Goal: Communication & Community: Answer question/provide support

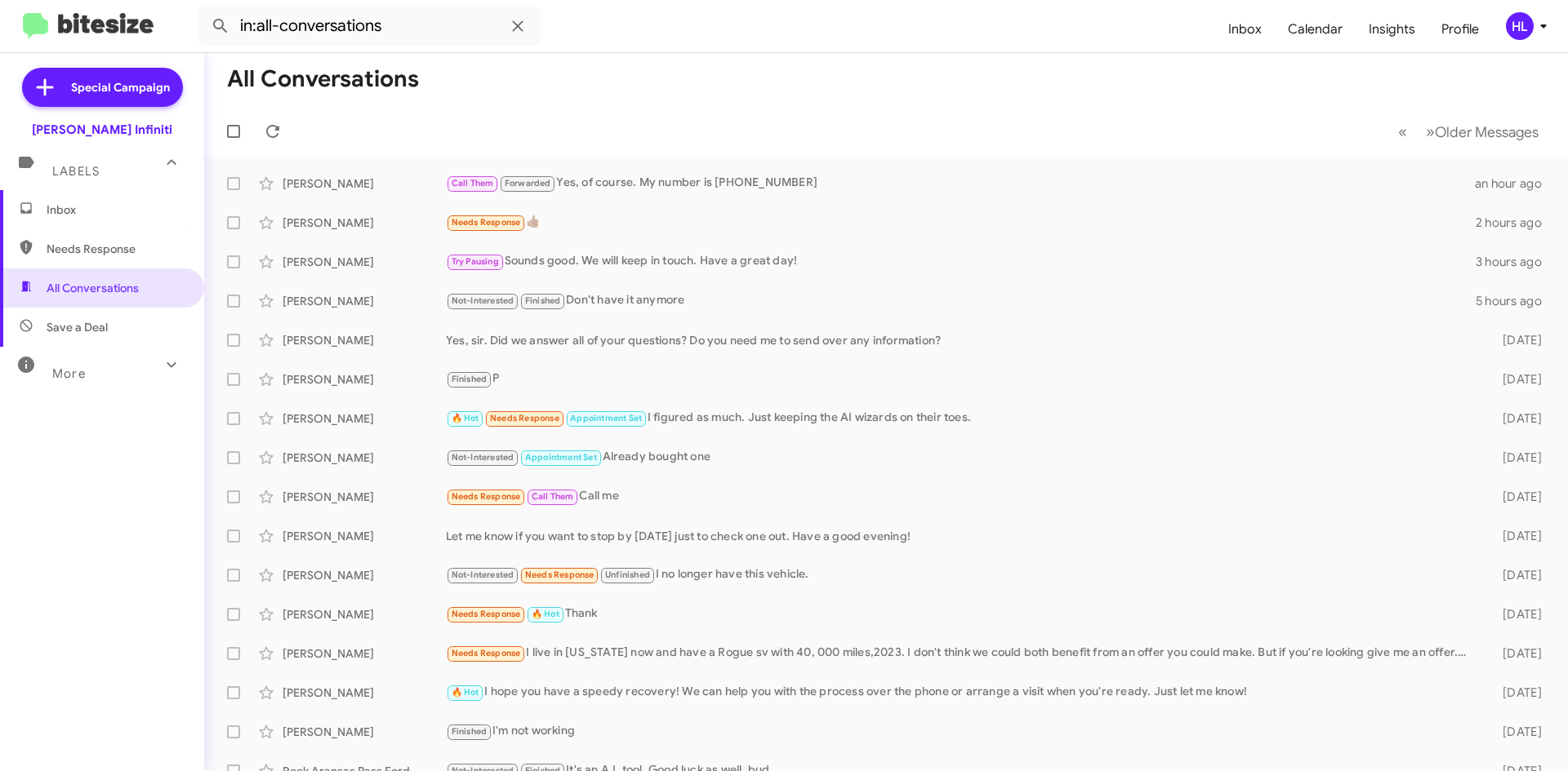
click at [98, 38] on img at bounding box center [88, 26] width 131 height 27
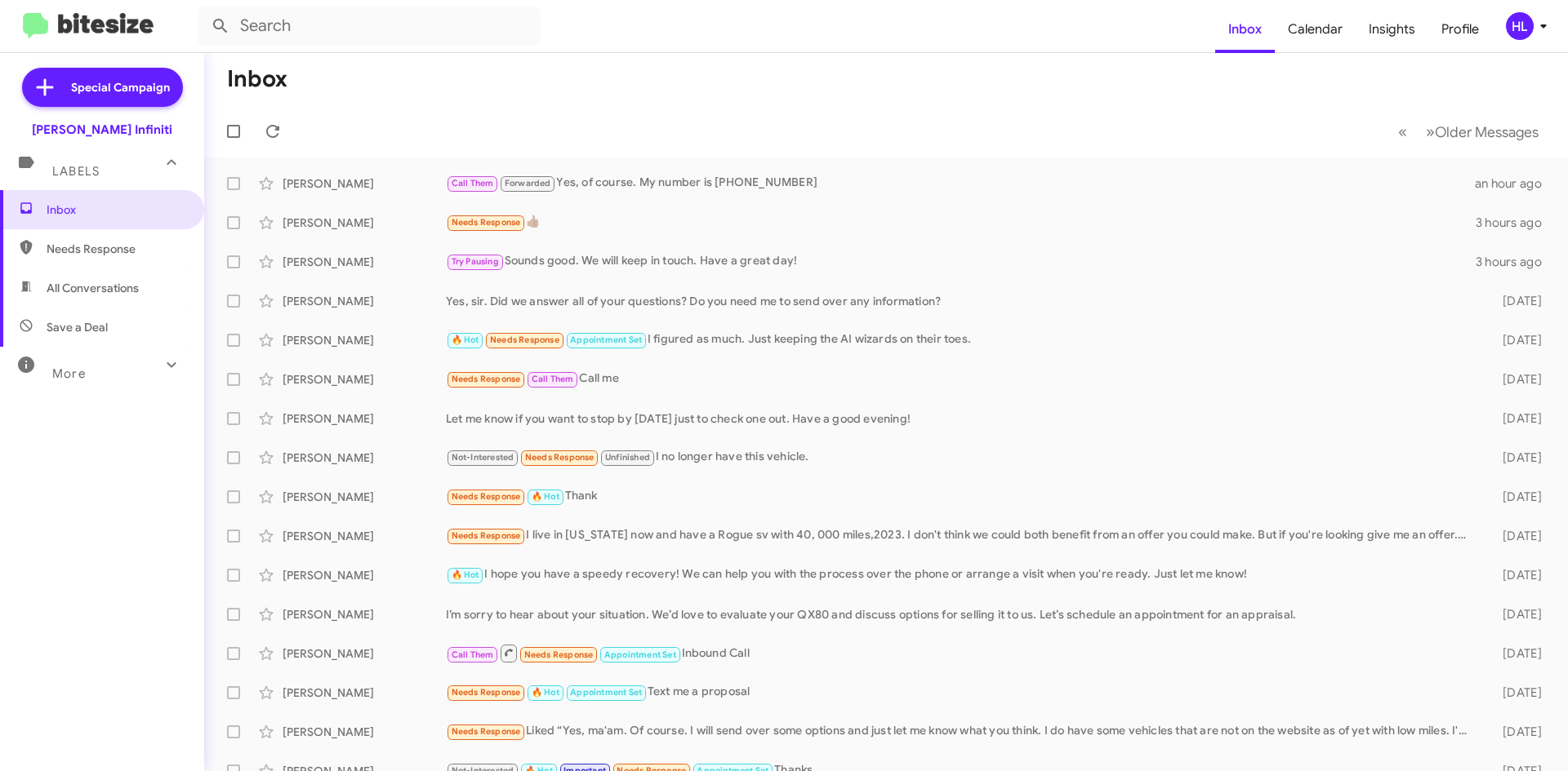
click at [1519, 35] on div "HL" at bounding box center [1520, 26] width 28 height 28
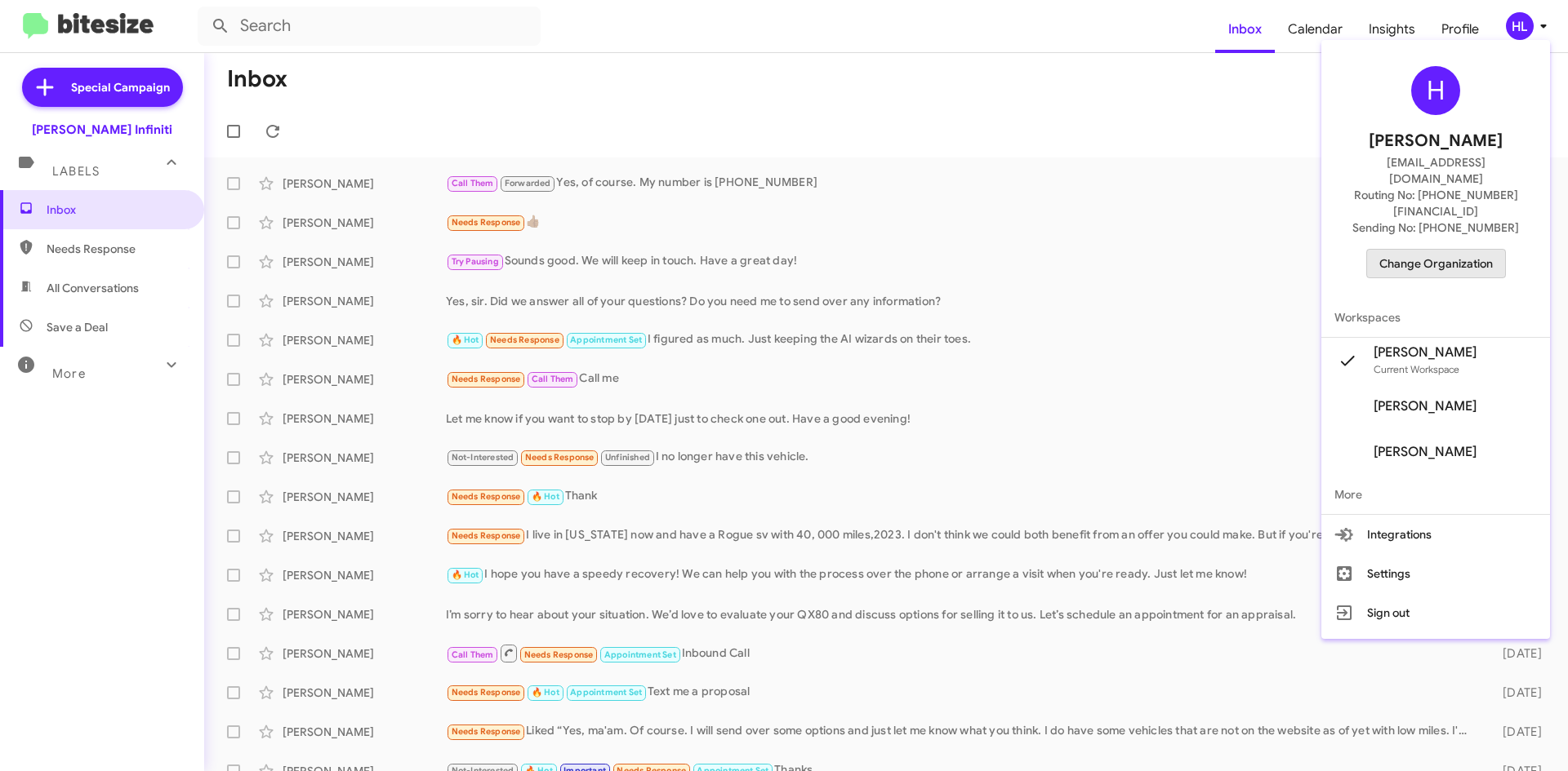
click at [1484, 250] on span "Change Organization" at bounding box center [1436, 264] width 113 height 28
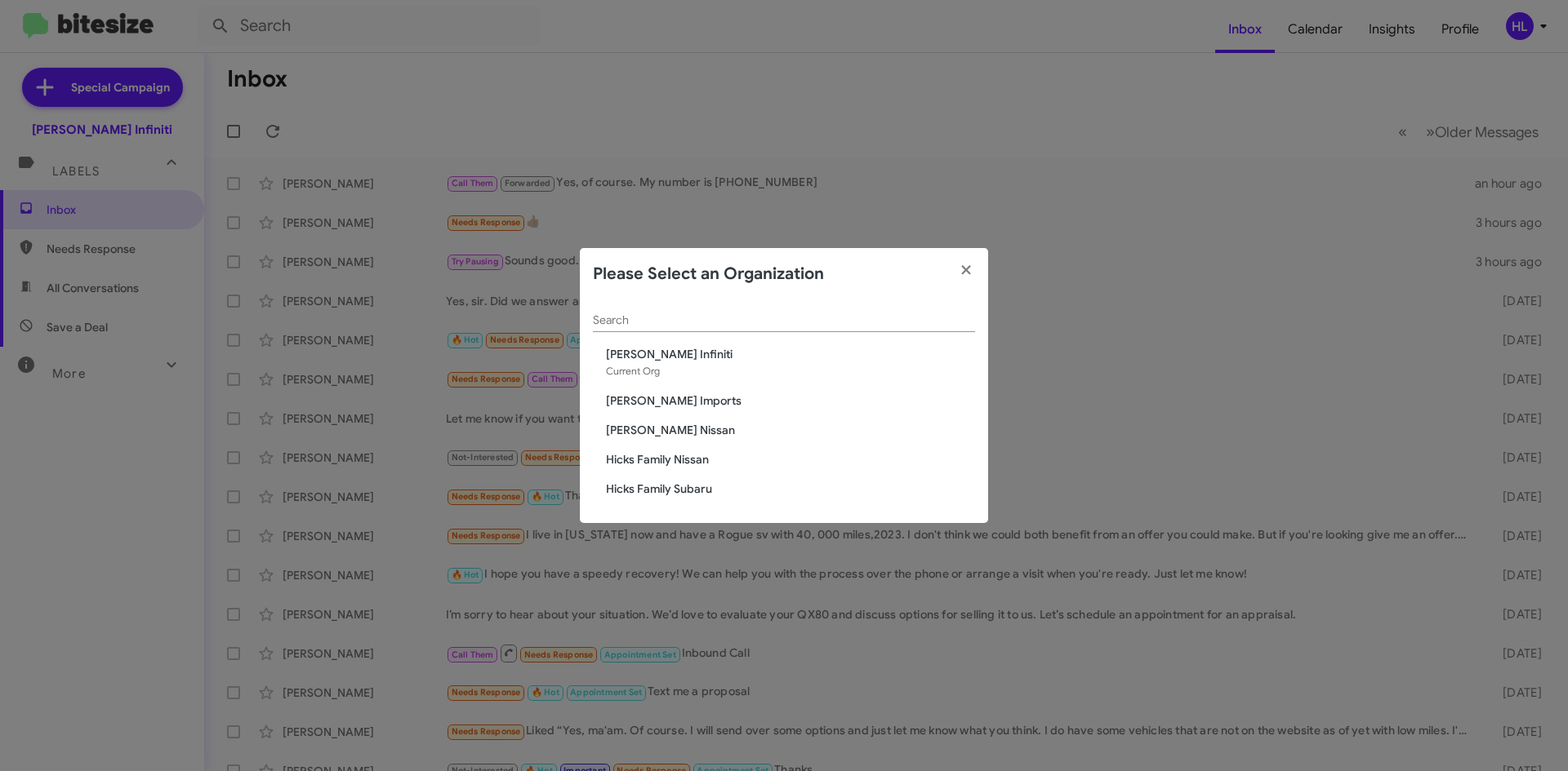
click at [655, 426] on span "[PERSON_NAME] Nissan" at bounding box center [791, 430] width 369 height 17
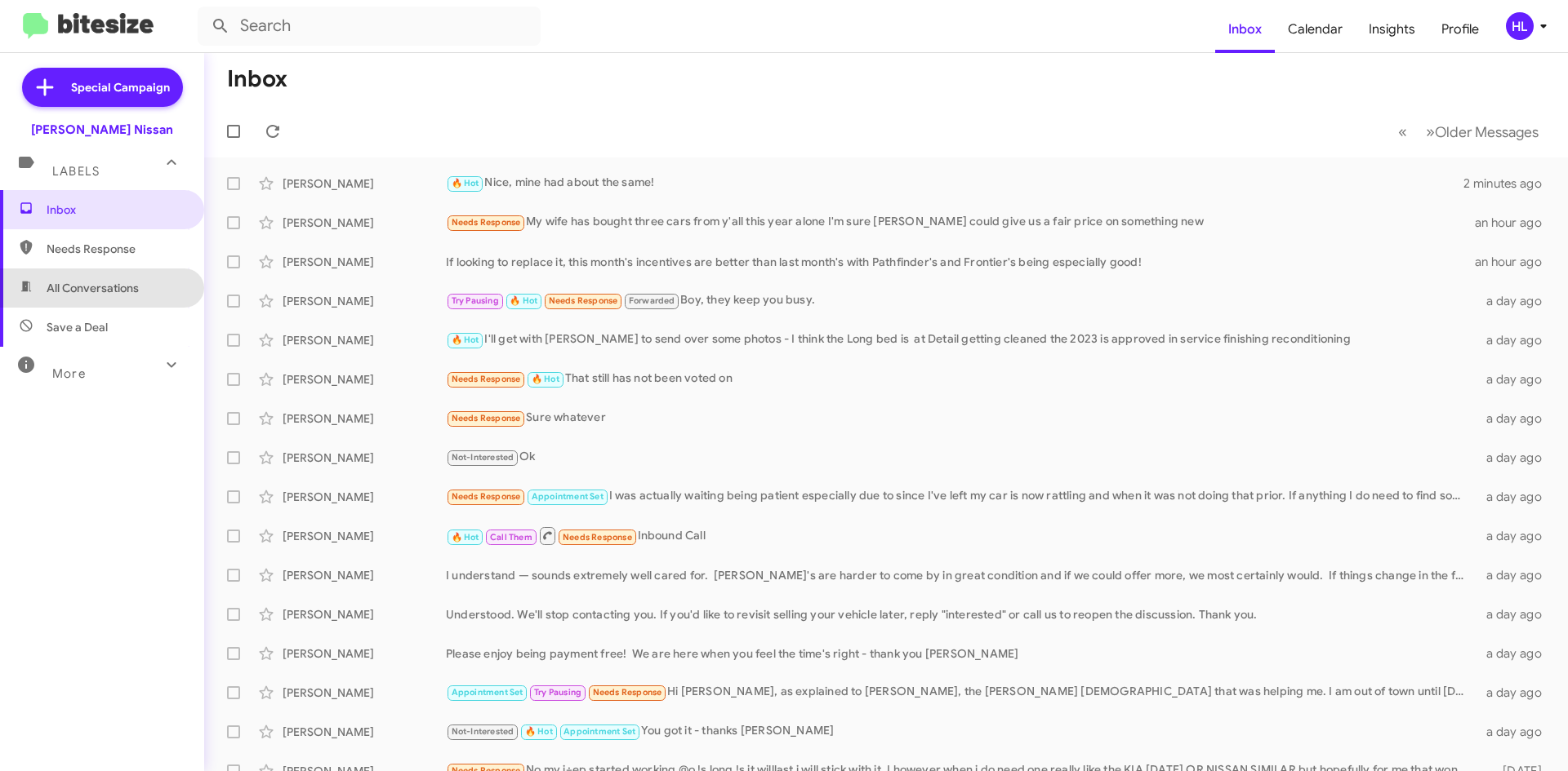
click at [151, 292] on span "All Conversations" at bounding box center [102, 288] width 205 height 39
type input "in:all-conversations"
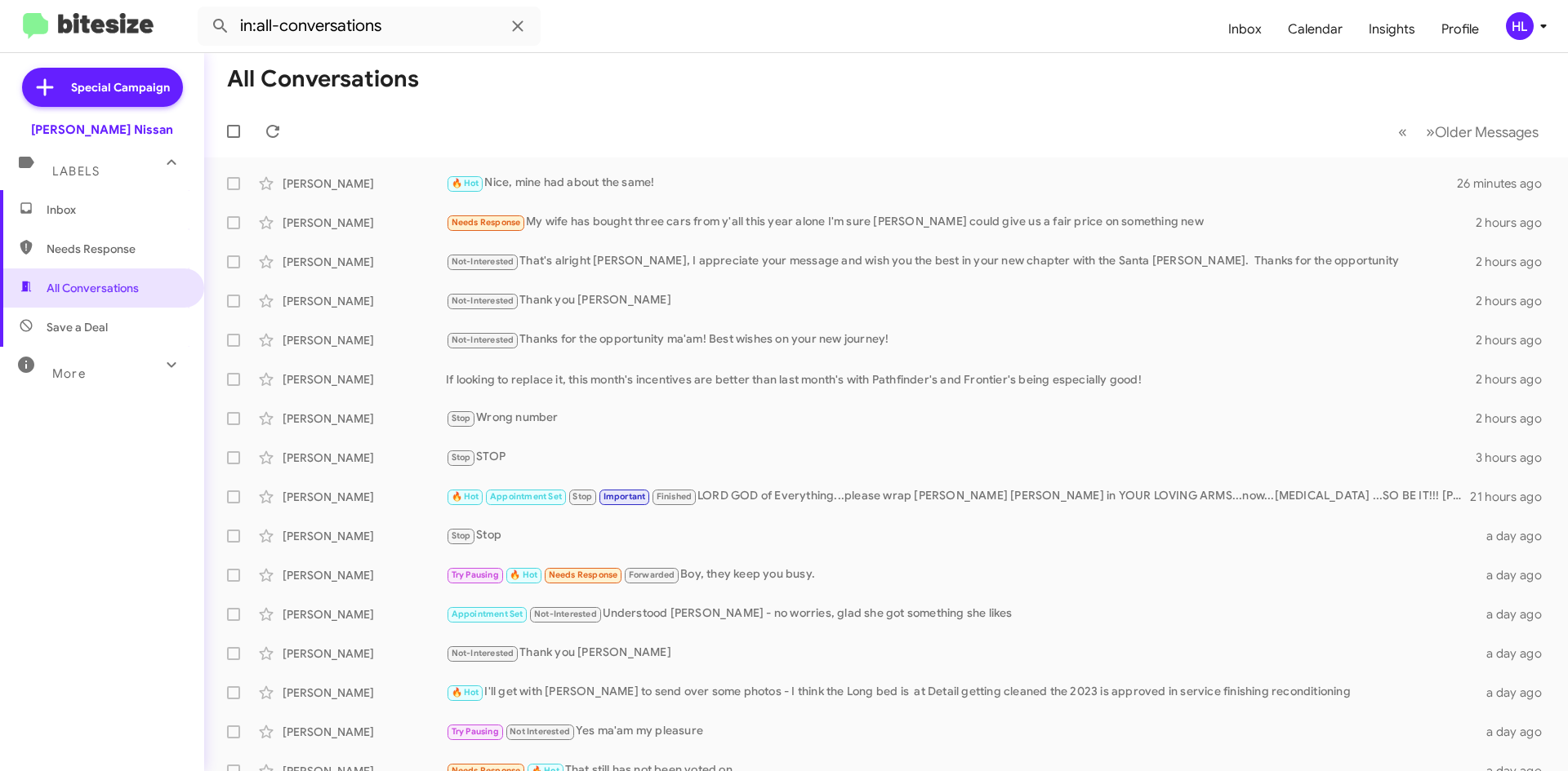
click at [81, 33] on img at bounding box center [88, 26] width 131 height 27
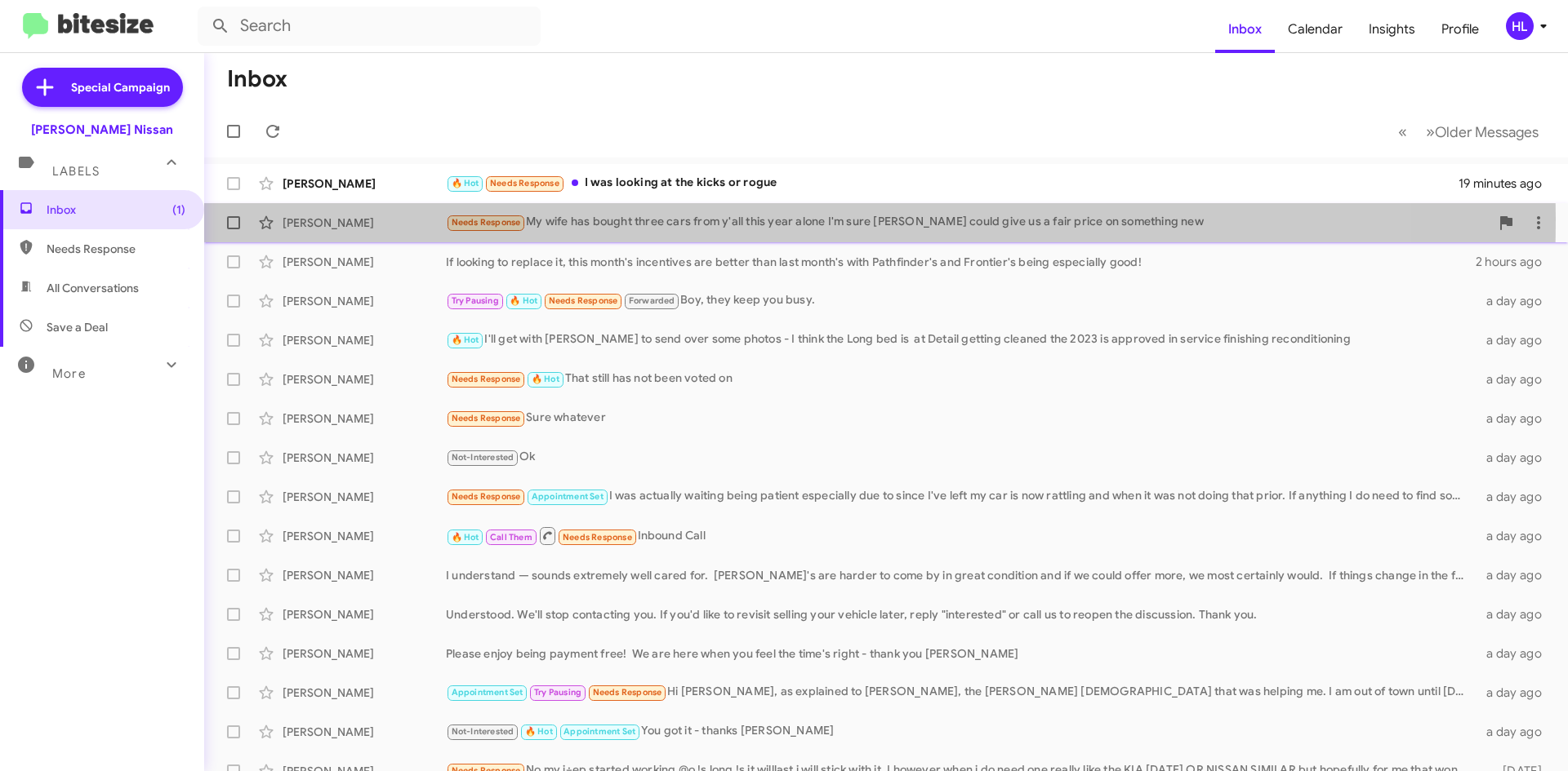
click at [342, 218] on div "Jason Arsuaga" at bounding box center [365, 223] width 164 height 17
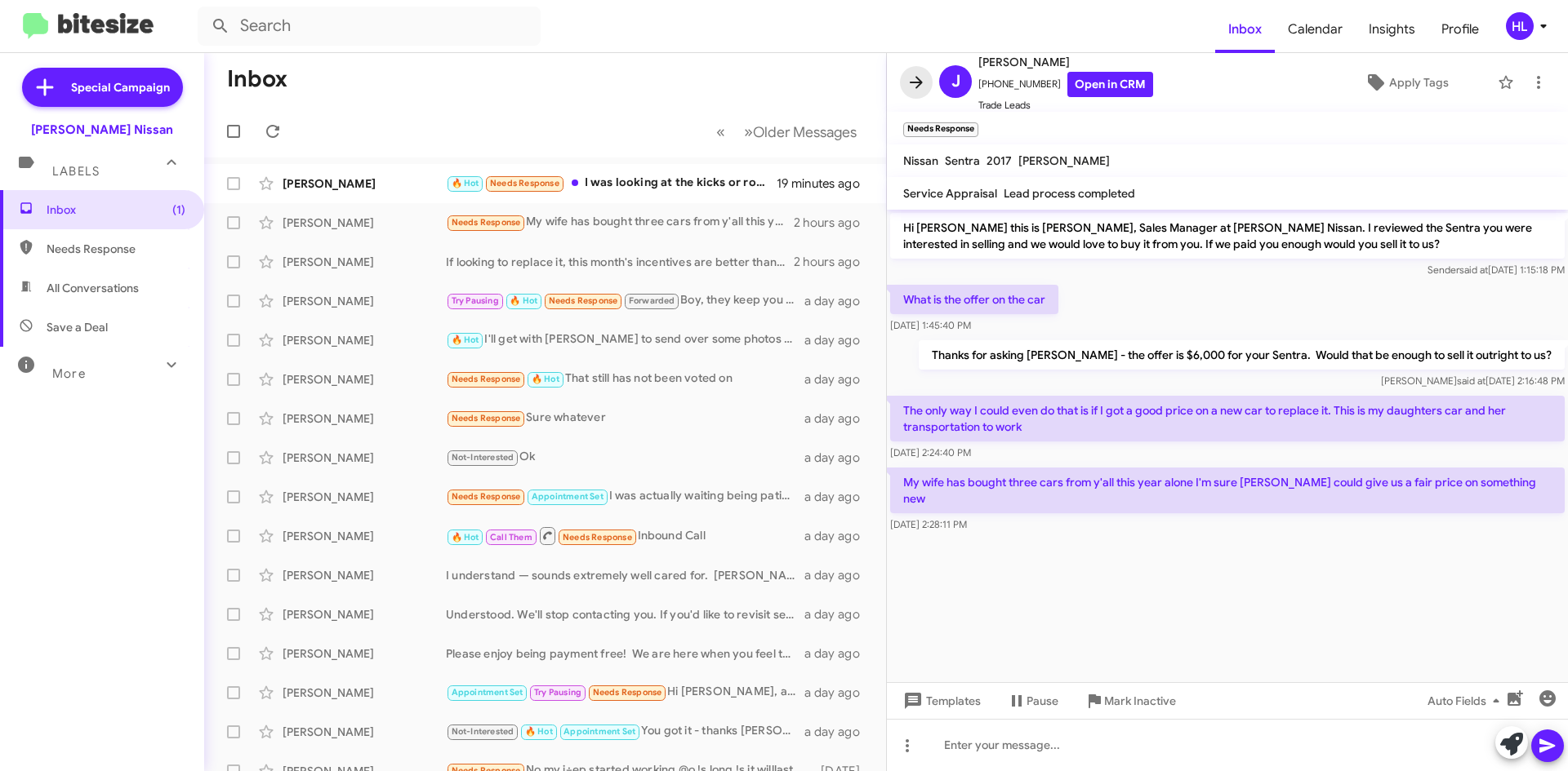
click at [919, 79] on icon at bounding box center [916, 82] width 13 height 12
